Goal: Find specific page/section: Find specific page/section

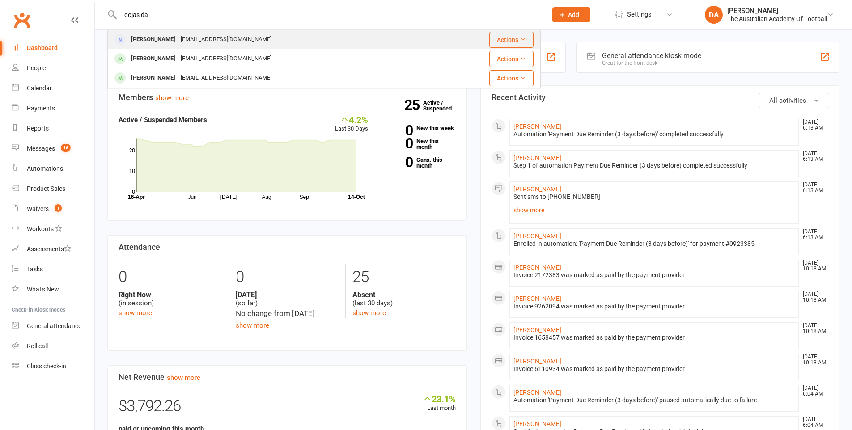
type input "dojas da"
click at [222, 43] on div "ddojas83@gmail.com" at bounding box center [226, 39] width 96 height 13
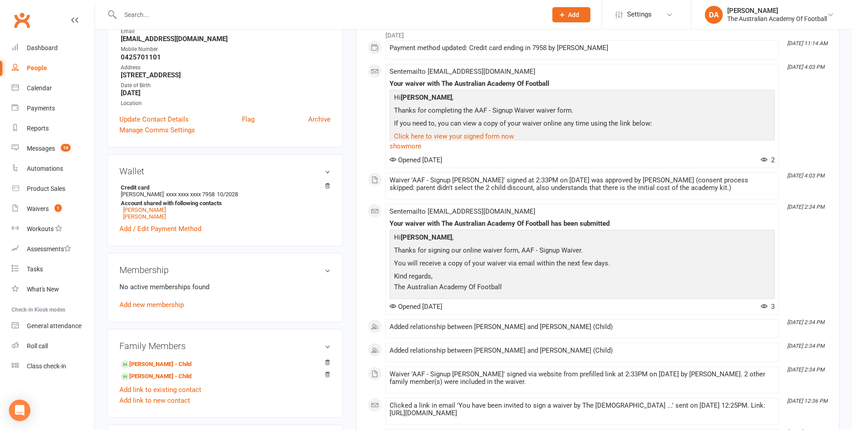
scroll to position [145, 0]
click at [47, 110] on div "Payments" at bounding box center [41, 108] width 28 height 7
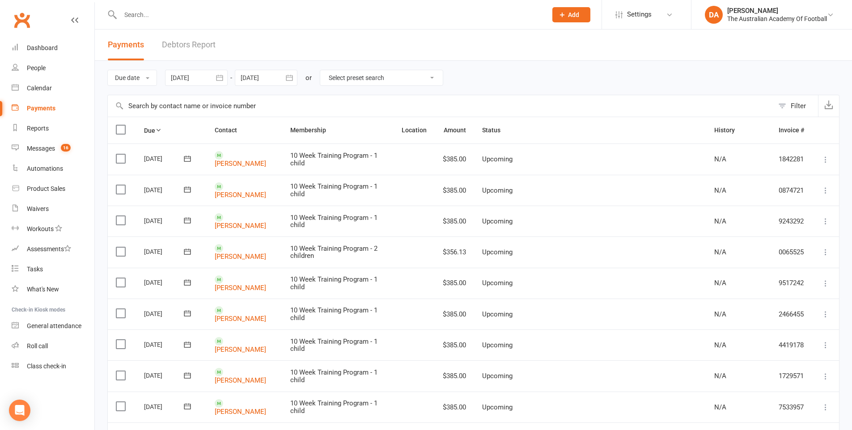
click at [212, 18] on input "text" at bounding box center [329, 14] width 423 height 13
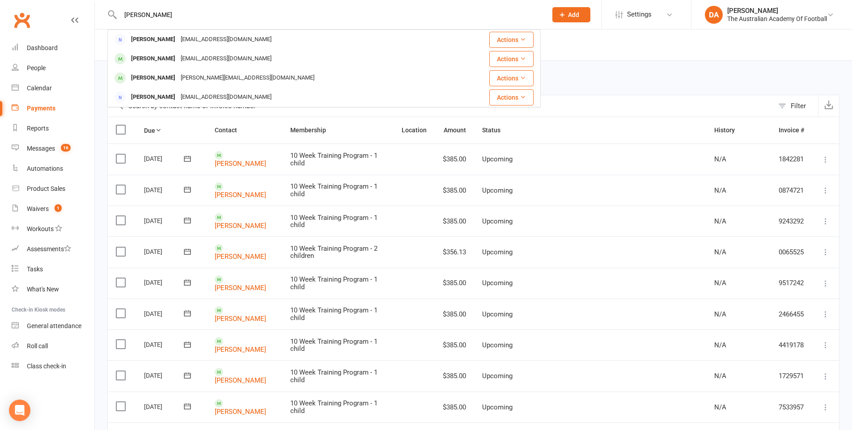
type input "[PERSON_NAME]"
click at [271, 36] on div "[PERSON_NAME] [EMAIL_ADDRESS][DOMAIN_NAME]" at bounding box center [282, 39] width 348 height 18
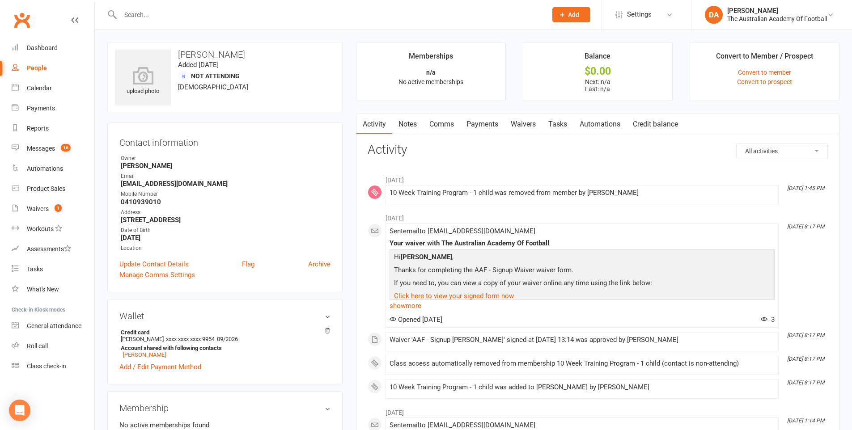
click at [196, 17] on input "text" at bounding box center [329, 14] width 423 height 13
type input "j"
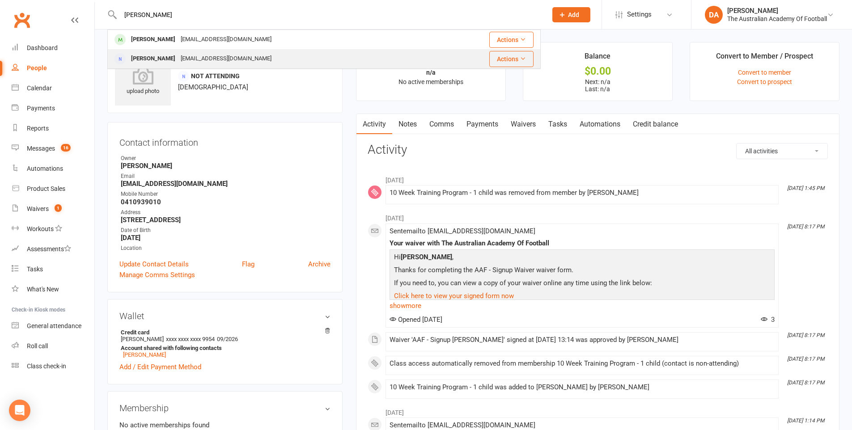
type input "[PERSON_NAME]"
click at [200, 53] on div "[EMAIL_ADDRESS][DOMAIN_NAME]" at bounding box center [226, 58] width 96 height 13
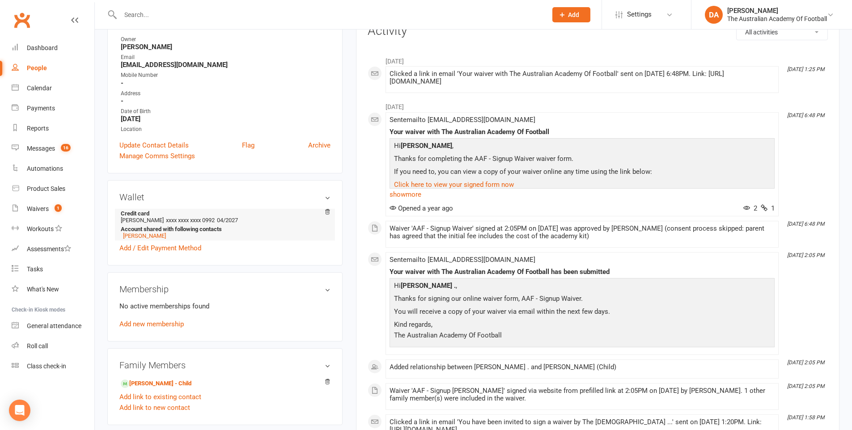
scroll to position [136, 0]
